Goal: Transaction & Acquisition: Purchase product/service

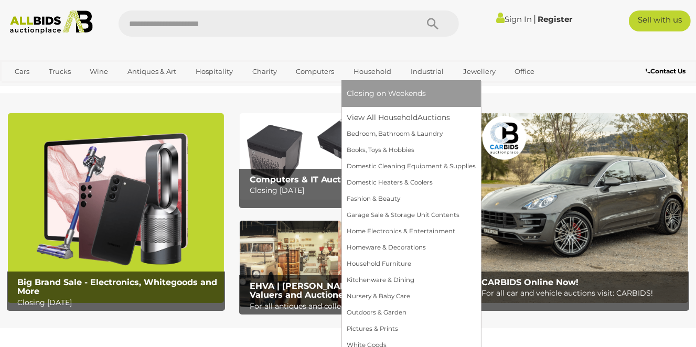
click at [360, 72] on link "Household" at bounding box center [372, 71] width 51 height 17
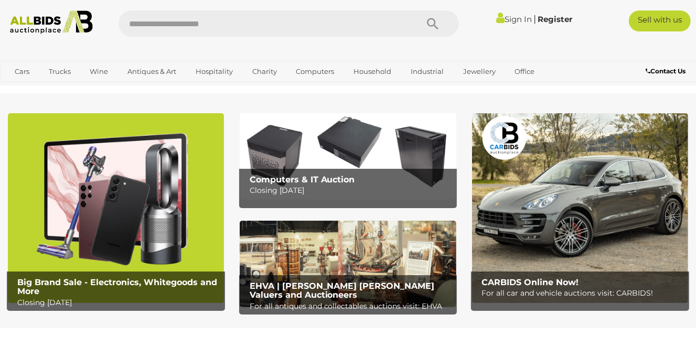
click at [98, 225] on img at bounding box center [116, 207] width 216 height 189
click at [100, 225] on img at bounding box center [116, 207] width 216 height 189
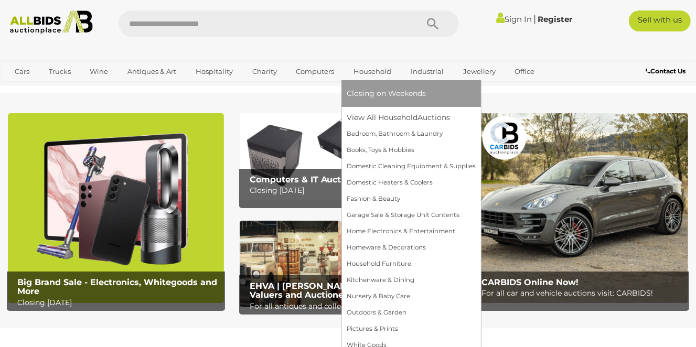
click at [379, 72] on link "Household" at bounding box center [372, 71] width 51 height 17
click at [383, 94] on span "Closing on Weekends" at bounding box center [386, 93] width 79 height 9
click at [456, 139] on link "Bedroom, Bathroom & Laundry" at bounding box center [411, 134] width 129 height 16
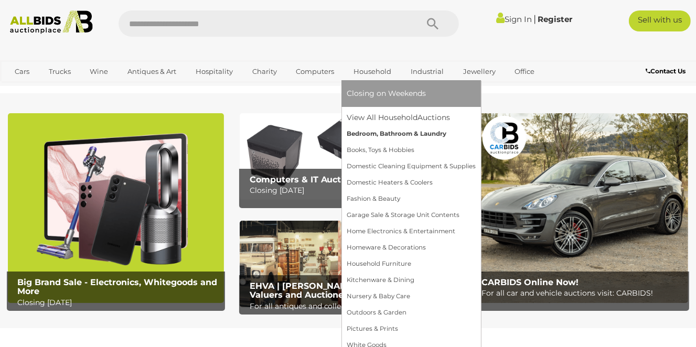
click at [456, 139] on link "Bedroom, Bathroom & Laundry" at bounding box center [411, 134] width 129 height 16
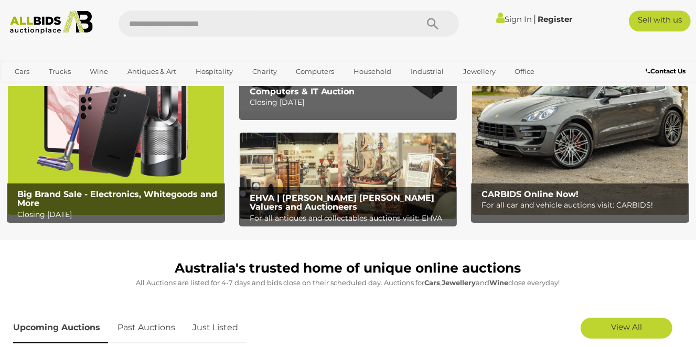
scroll to position [157, 0]
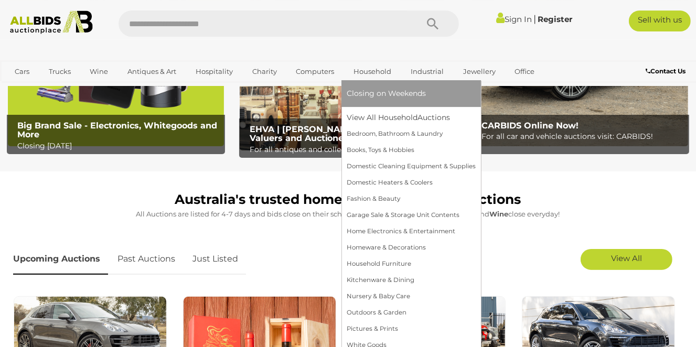
click at [377, 67] on link "Household" at bounding box center [372, 71] width 51 height 17
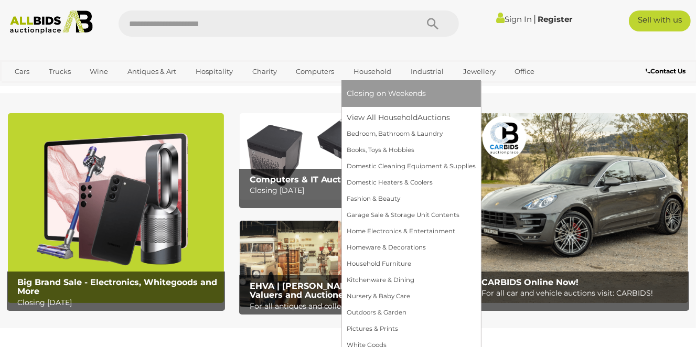
click at [366, 72] on link "Household" at bounding box center [372, 71] width 51 height 17
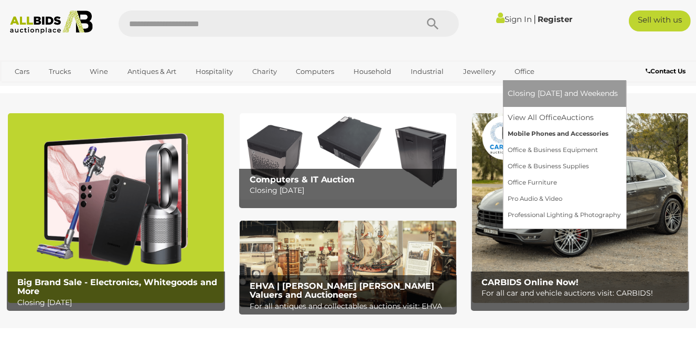
click at [536, 132] on link "Mobile Phones and Accessories" at bounding box center [564, 134] width 113 height 16
click at [536, 133] on link "Mobile Phones and Accessories" at bounding box center [564, 134] width 113 height 16
click at [512, 133] on link "Mobile Phones and Accessories" at bounding box center [564, 134] width 113 height 16
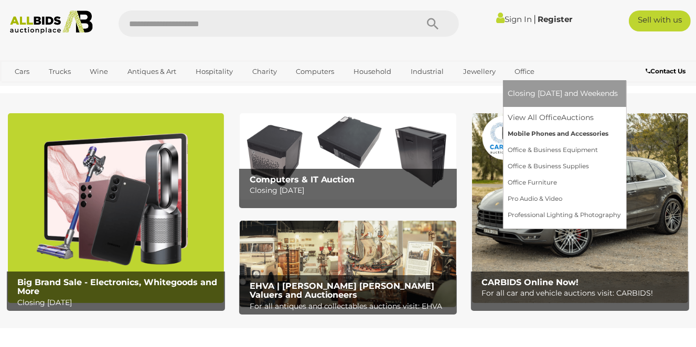
click at [512, 133] on link "Mobile Phones and Accessories" at bounding box center [564, 134] width 113 height 16
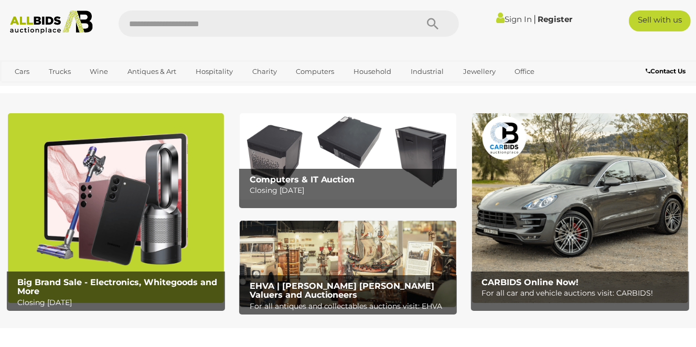
click at [232, 23] on input "text" at bounding box center [263, 23] width 288 height 26
type input "**********"
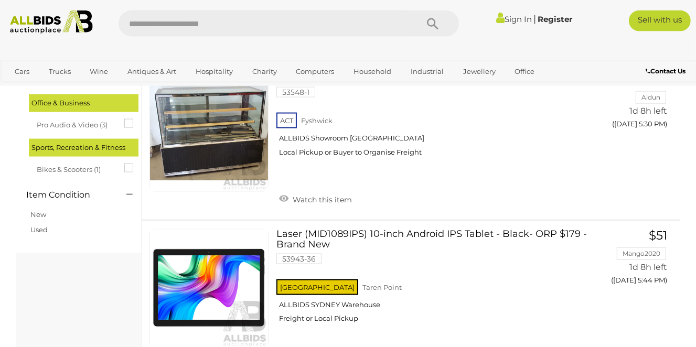
scroll to position [1384, 0]
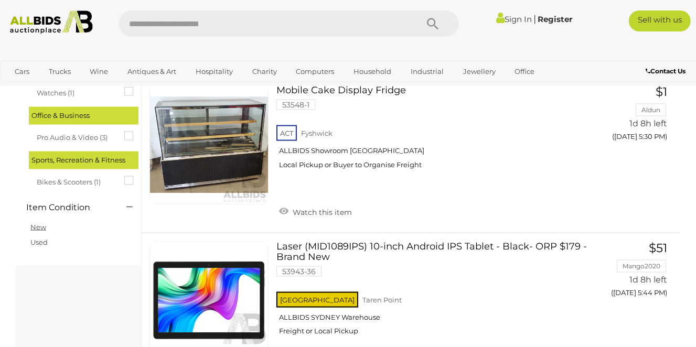
click at [35, 231] on link "New" at bounding box center [38, 227] width 16 height 8
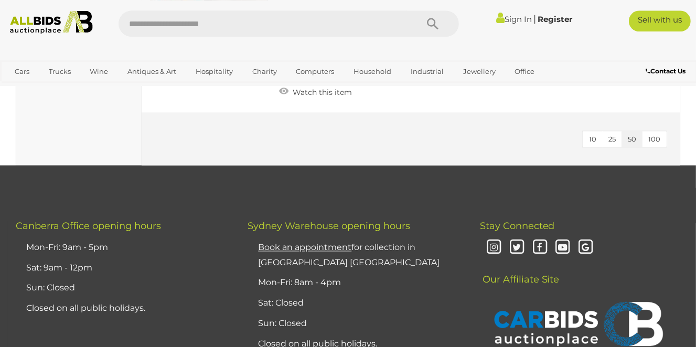
scroll to position [1772, 0]
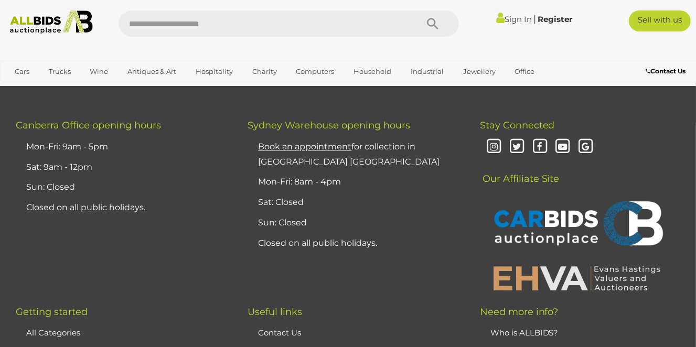
click at [183, 192] on li "Sun: Closed" at bounding box center [123, 187] width 198 height 20
click at [236, 22] on input "text" at bounding box center [263, 23] width 288 height 26
type input "*******"
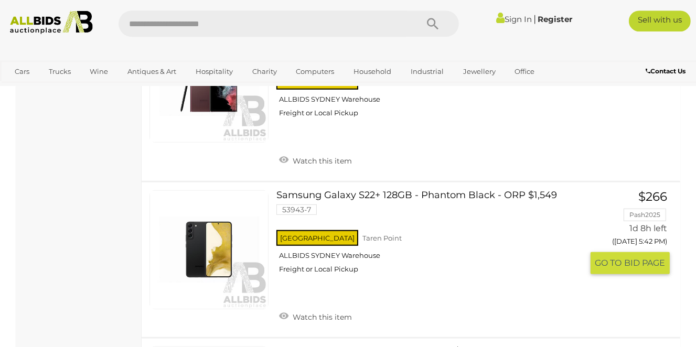
scroll to position [388, 0]
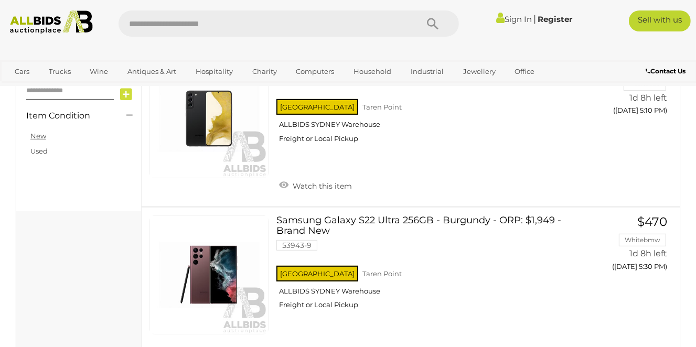
click at [36, 135] on link "New" at bounding box center [38, 136] width 16 height 8
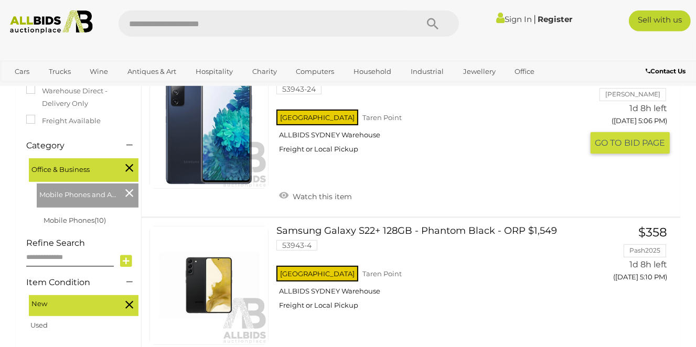
scroll to position [221, 0]
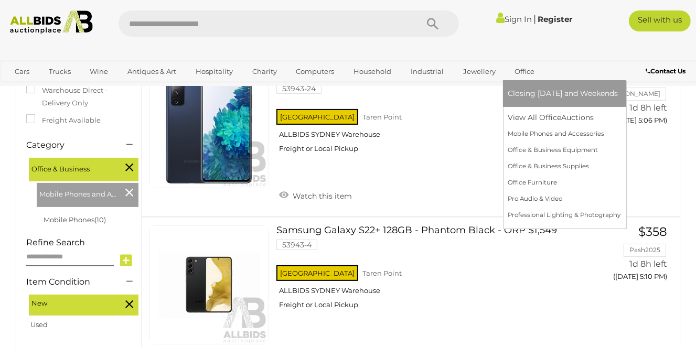
click at [523, 71] on link "Office" at bounding box center [525, 71] width 34 height 17
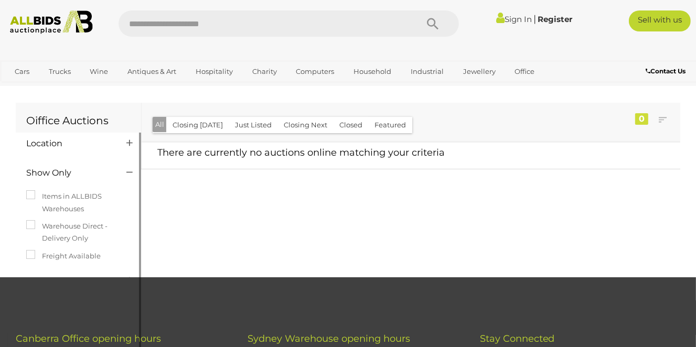
click at [128, 141] on icon at bounding box center [129, 143] width 6 height 10
click at [128, 143] on icon at bounding box center [129, 143] width 6 height 10
click at [304, 123] on button "Closing Next" at bounding box center [305, 125] width 56 height 16
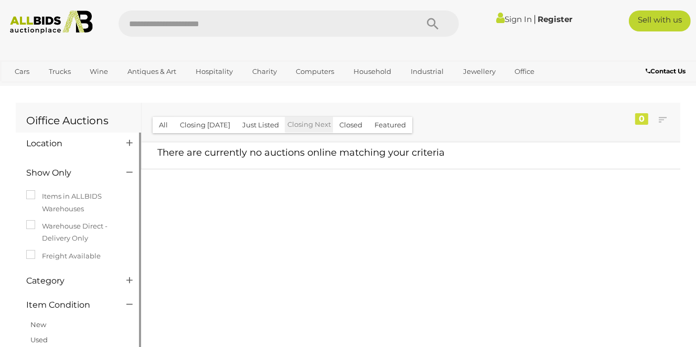
click at [41, 328] on link "New" at bounding box center [38, 324] width 16 height 8
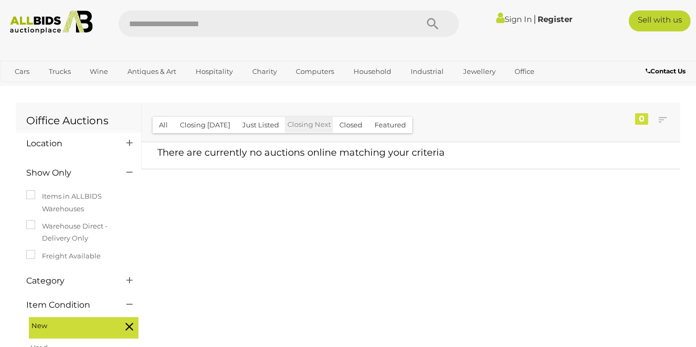
click at [196, 22] on input "text" at bounding box center [263, 23] width 288 height 26
type input "**********"
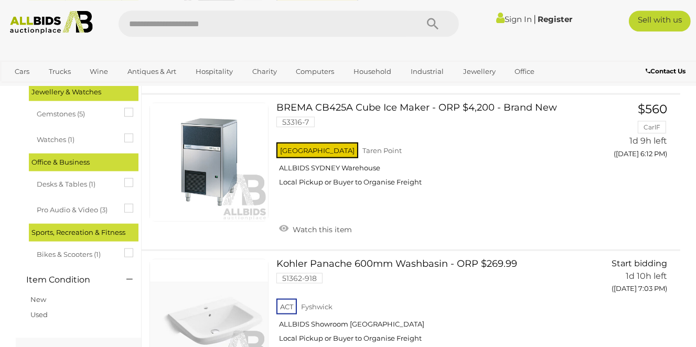
scroll to position [1218, 0]
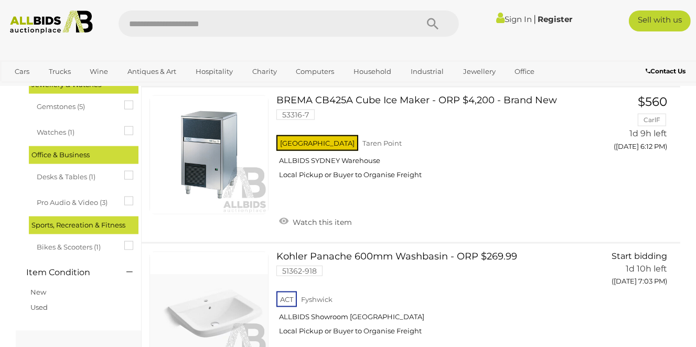
click at [230, 22] on input "text" at bounding box center [263, 23] width 288 height 26
type input "**********"
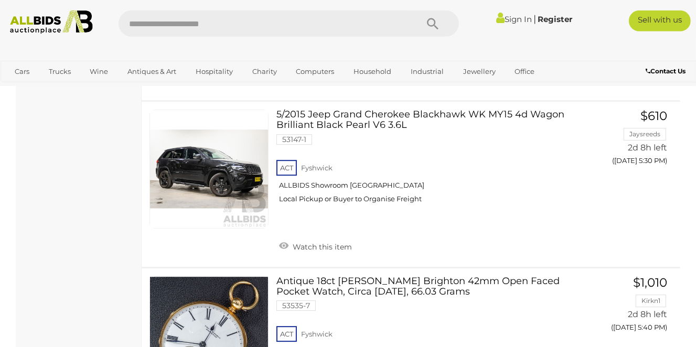
scroll to position [2658, 0]
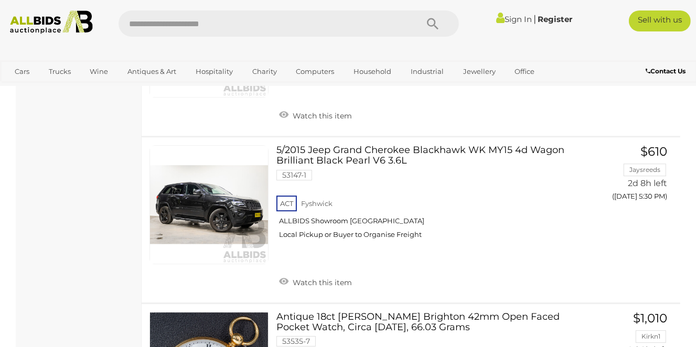
click at [231, 24] on input "text" at bounding box center [263, 23] width 288 height 26
paste input "**********"
type input "**********"
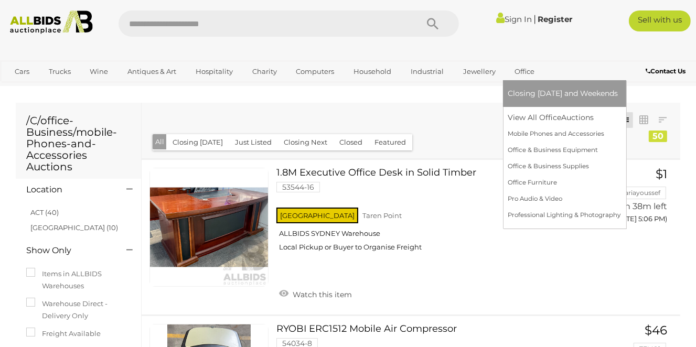
click at [521, 71] on link "Office" at bounding box center [525, 71] width 34 height 17
click at [550, 135] on link "Mobile Phones and Accessories" at bounding box center [564, 134] width 113 height 16
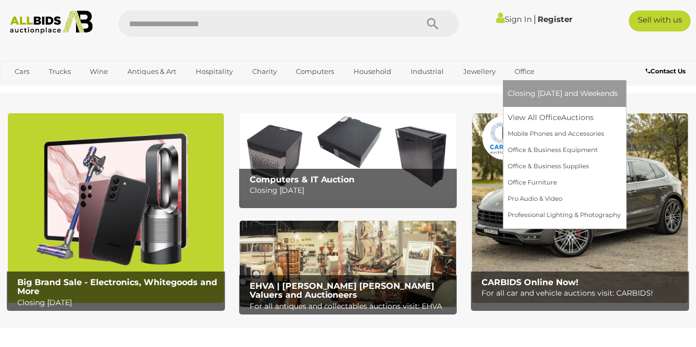
click at [519, 69] on link "Office" at bounding box center [525, 71] width 34 height 17
click at [534, 135] on link "Mobile Phones and Accessories" at bounding box center [564, 134] width 113 height 16
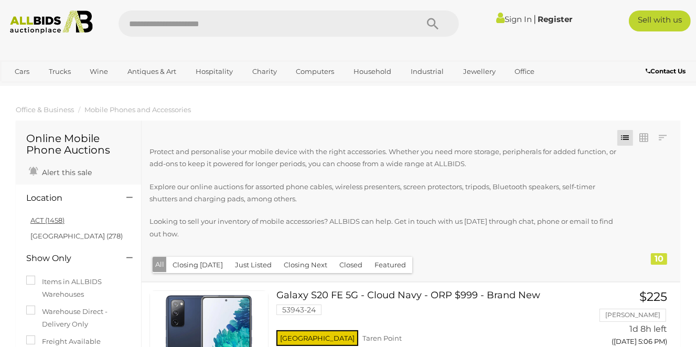
click at [50, 220] on link "ACT (1458)" at bounding box center [47, 220] width 34 height 8
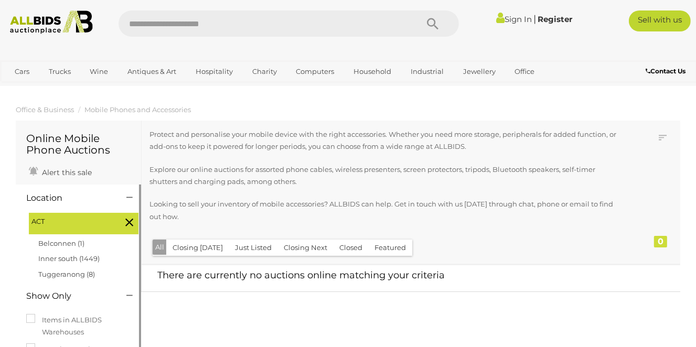
click at [127, 221] on icon at bounding box center [129, 223] width 8 height 14
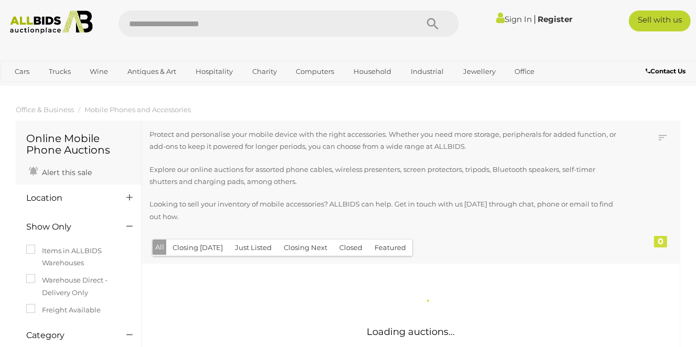
click at [58, 196] on h4 "Location" at bounding box center [68, 198] width 84 height 9
click at [126, 198] on div at bounding box center [129, 198] width 20 height 13
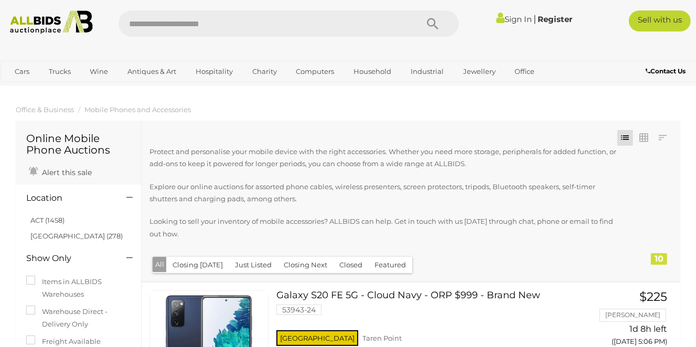
click at [48, 198] on h4 "Location" at bounding box center [68, 198] width 84 height 9
click at [41, 238] on link "[GEOGRAPHIC_DATA] (278)" at bounding box center [76, 236] width 92 height 8
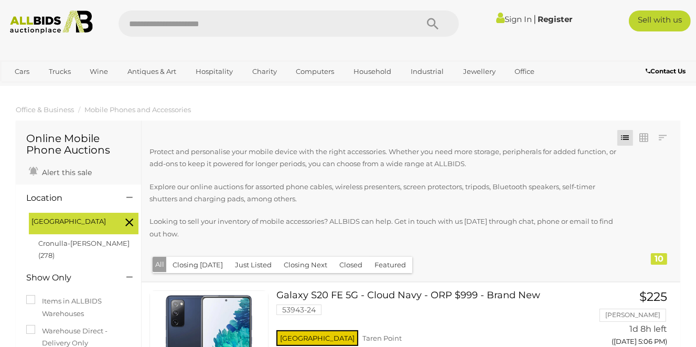
scroll to position [277, 0]
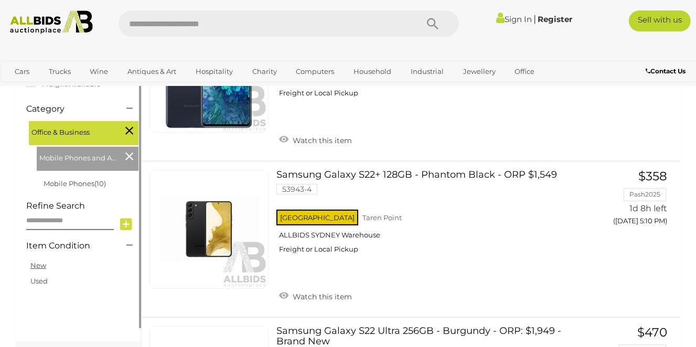
click at [38, 261] on link "New" at bounding box center [38, 265] width 16 height 8
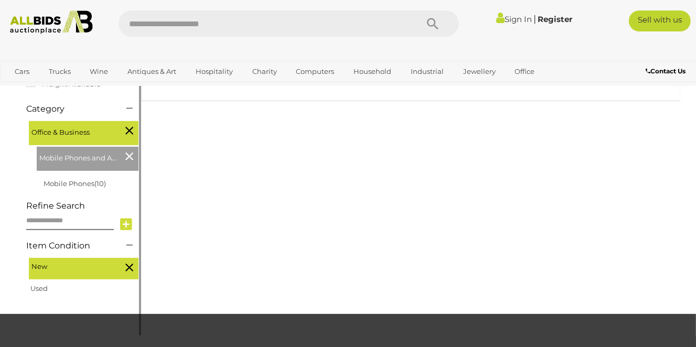
scroll to position [177, 0]
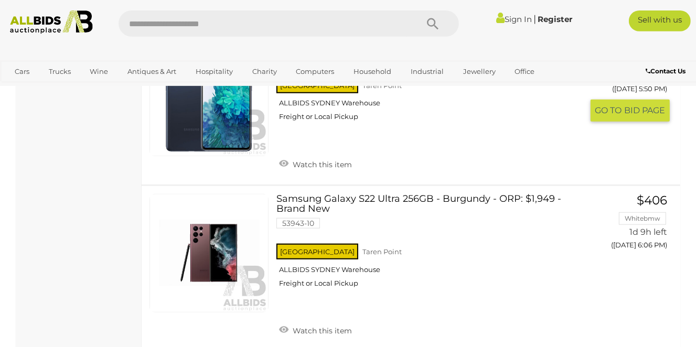
scroll to position [897, 0]
